Goal: Check status: Check status

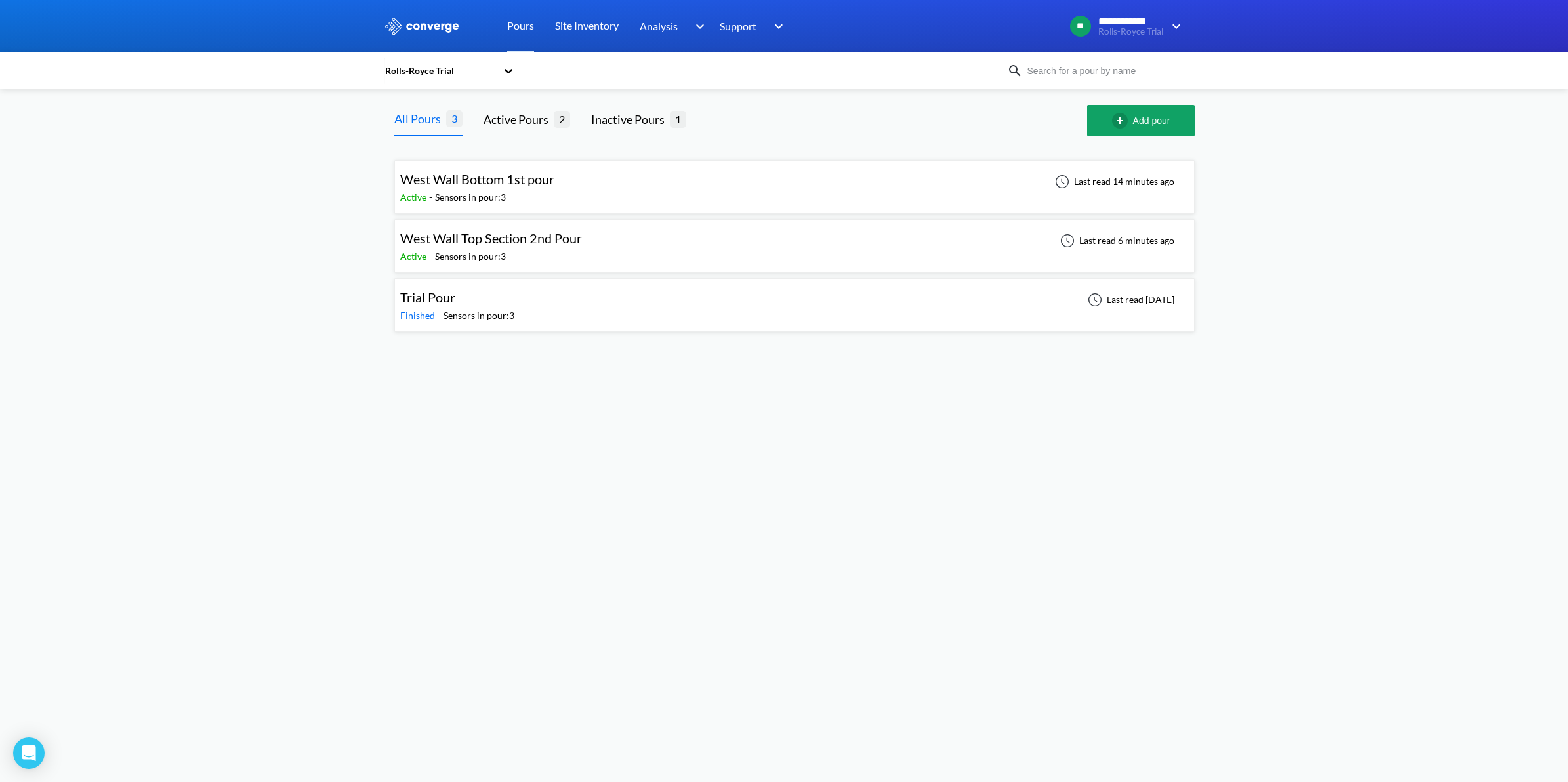
click at [466, 195] on div "Sensors in pour: 3" at bounding box center [470, 198] width 71 height 15
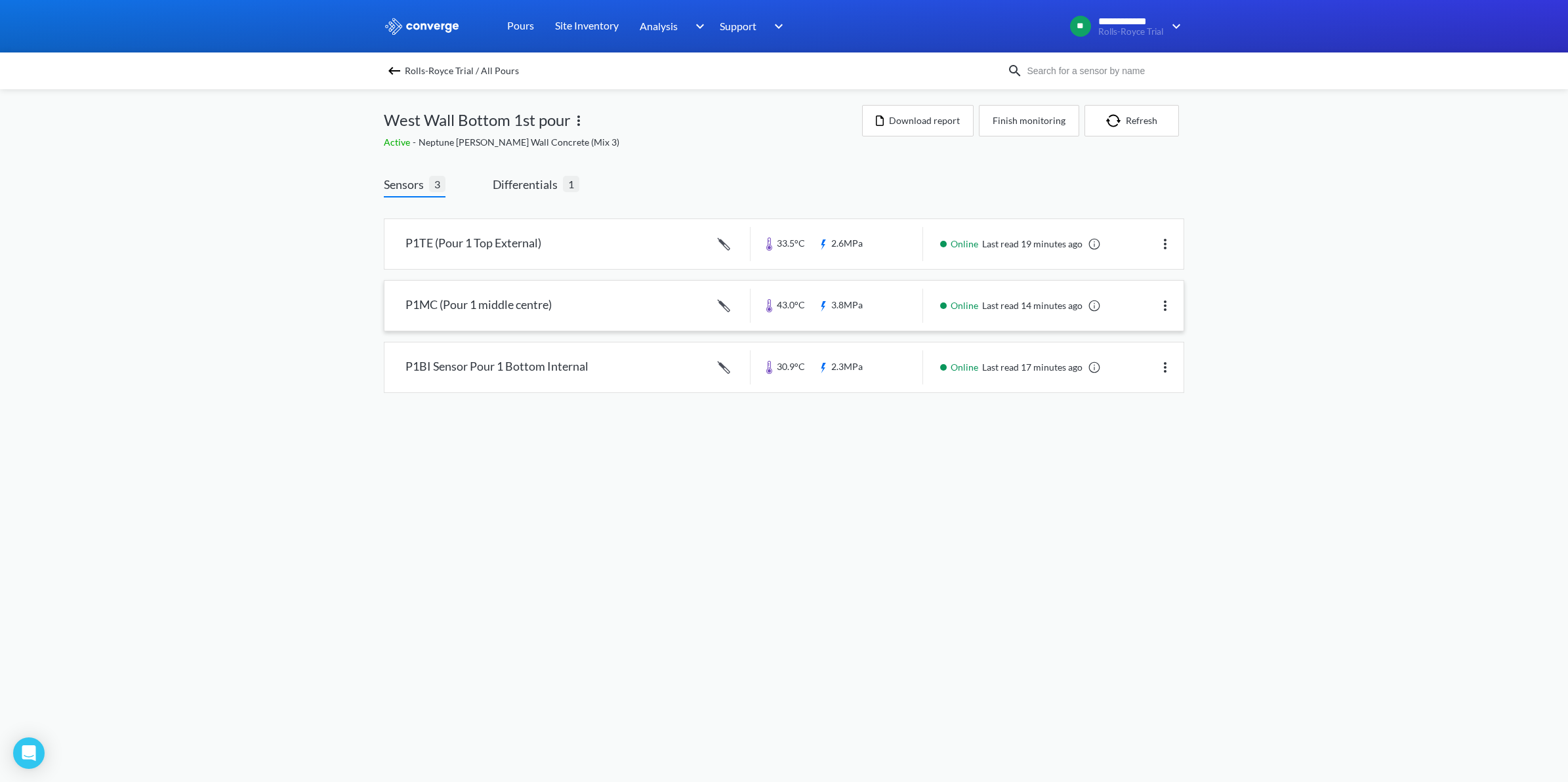
click at [561, 305] on link at bounding box center [784, 306] width 799 height 50
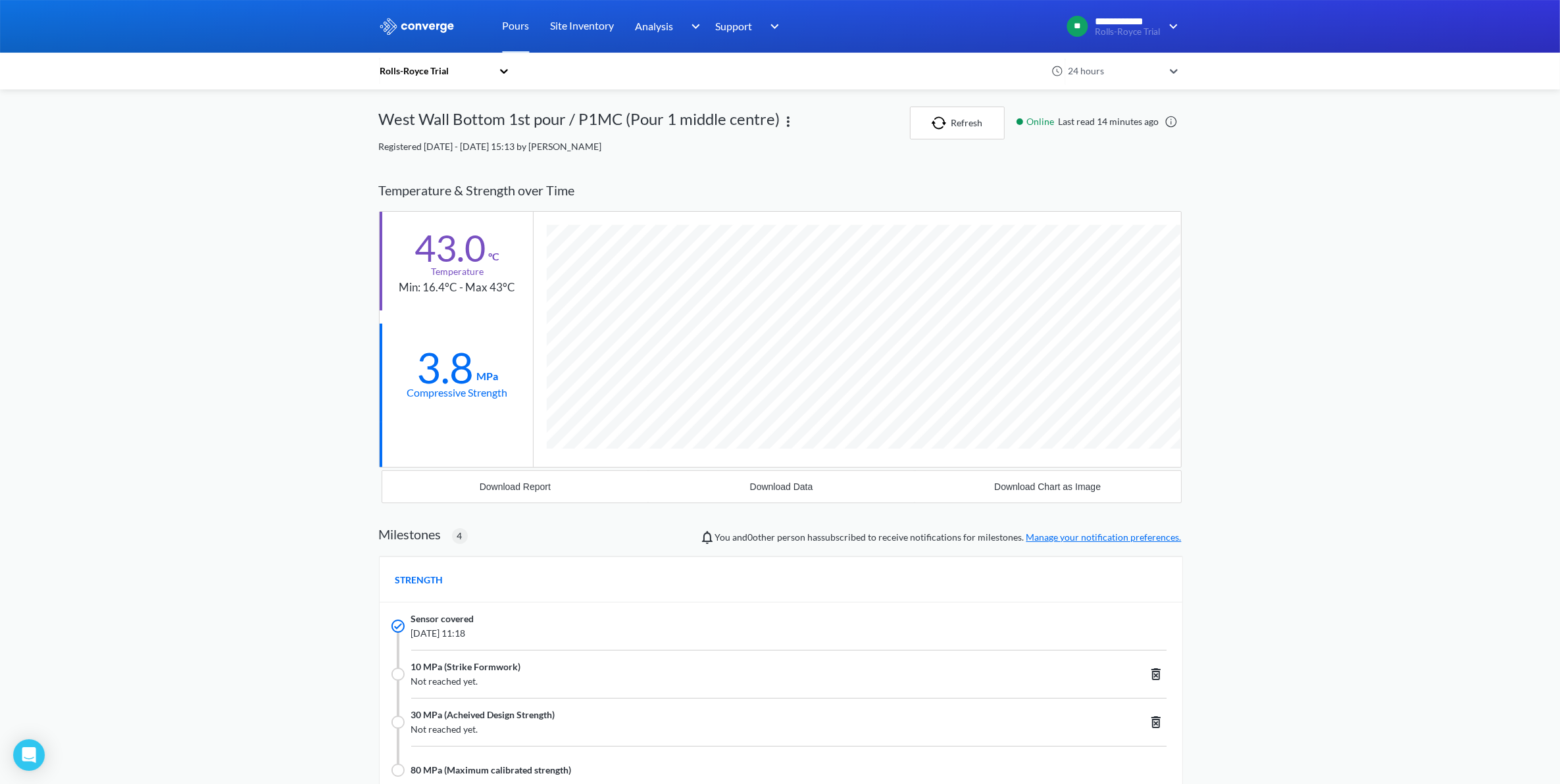
click at [1180, 70] on icon at bounding box center [1174, 71] width 13 height 13
click at [1123, 116] on div "1 hour" at bounding box center [1122, 106] width 119 height 25
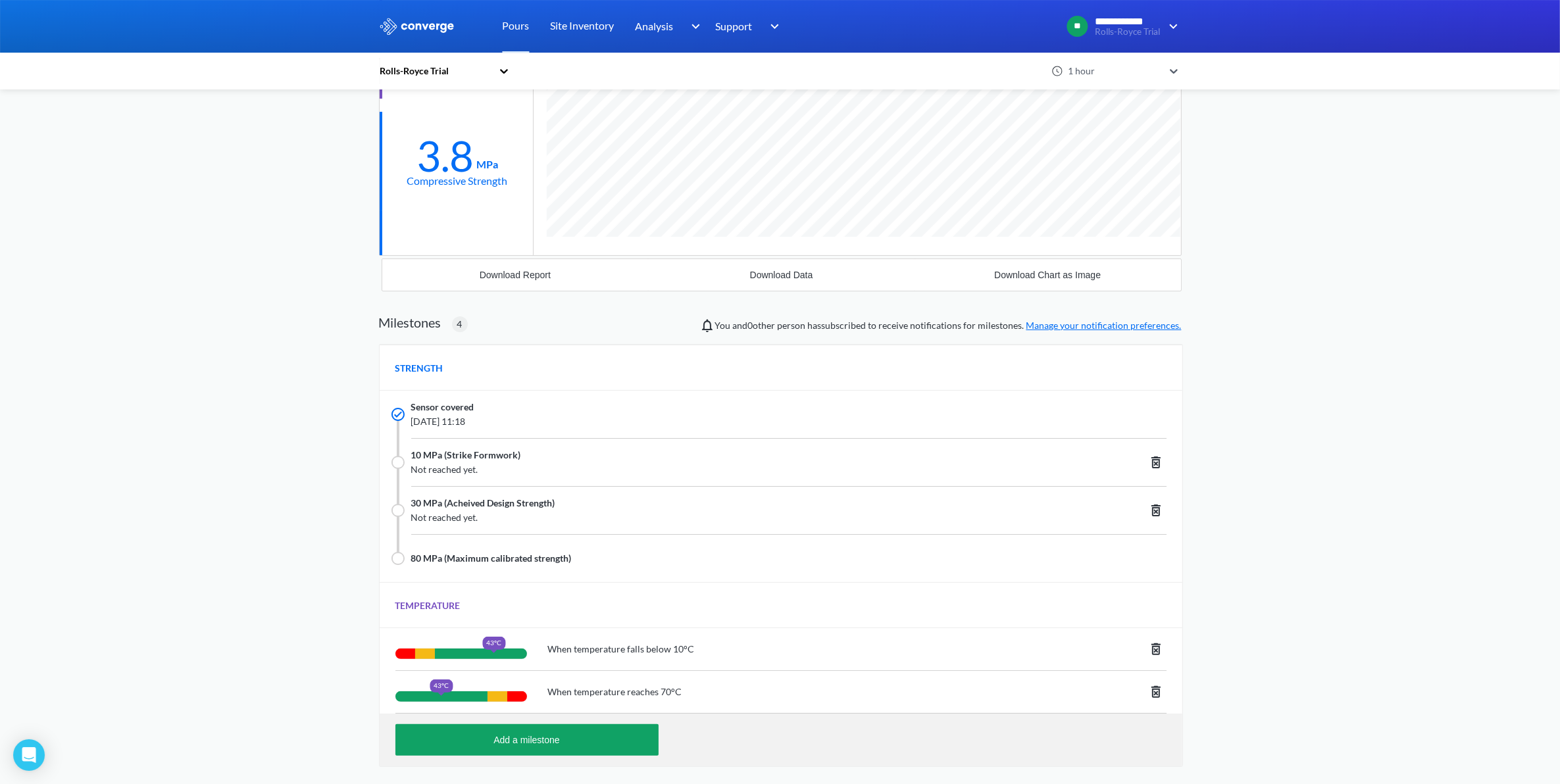
scroll to position [402, 0]
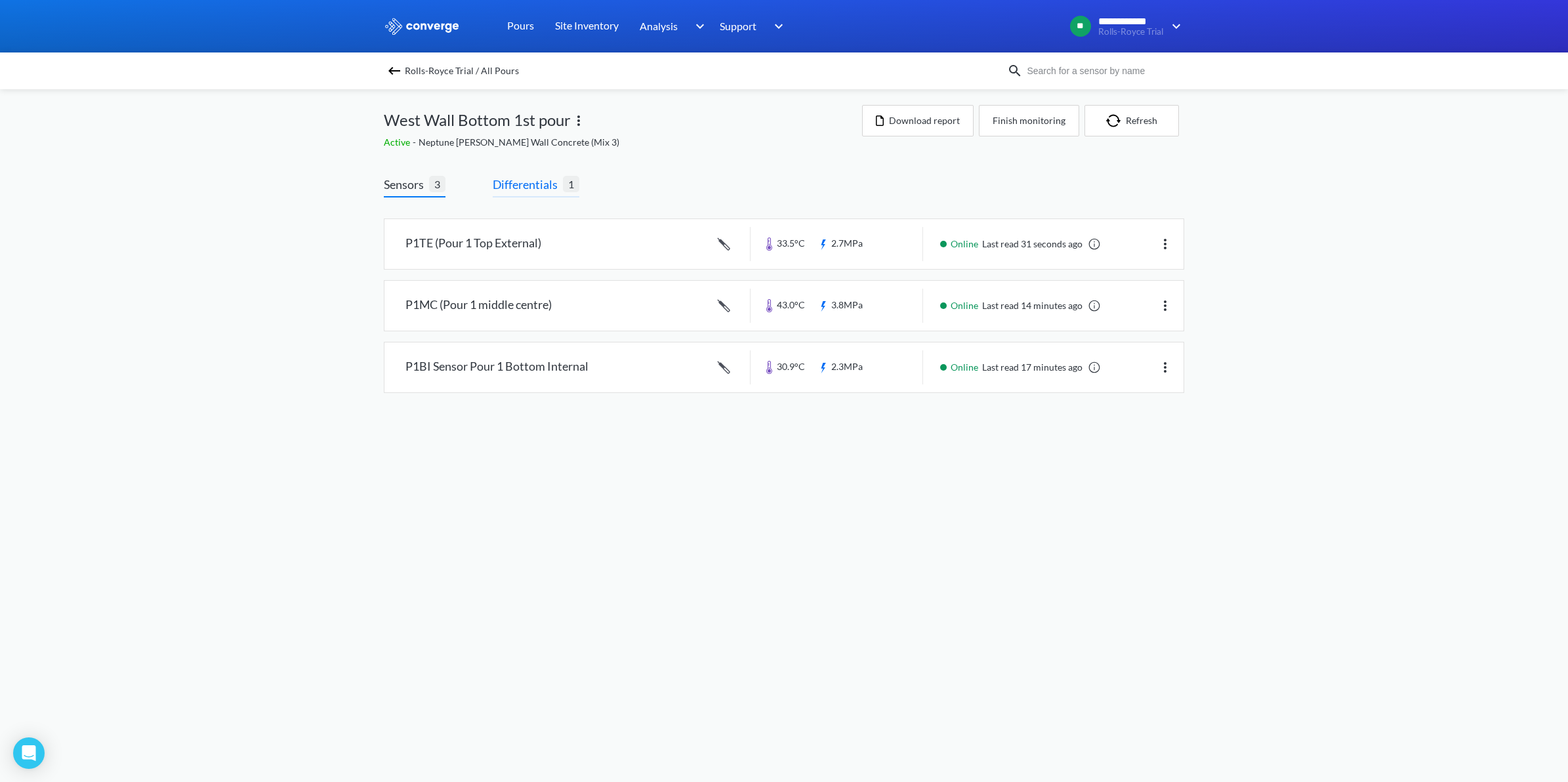
click at [522, 185] on span "Differentials" at bounding box center [528, 184] width 70 height 18
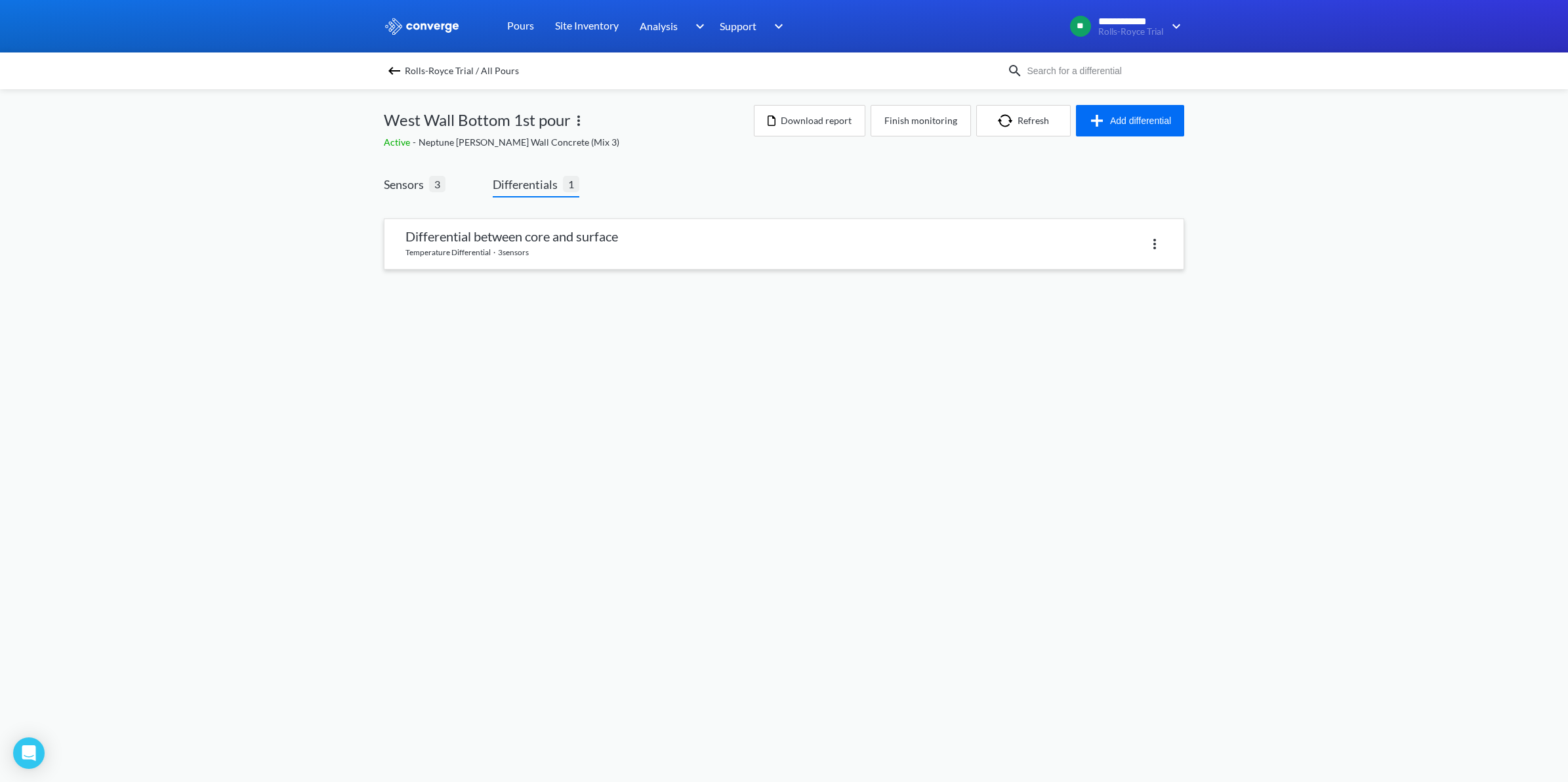
click at [572, 252] on link at bounding box center [784, 244] width 799 height 50
